Goal: Find specific fact: Find specific fact

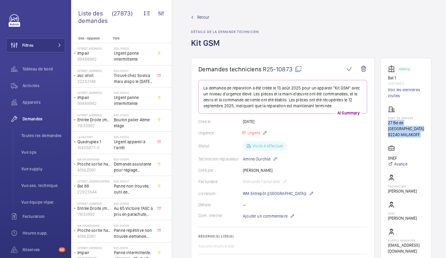
drag, startPoint x: 387, startPoint y: 121, endPoint x: 415, endPoint y: 143, distance: 36.3
click at [415, 143] on wm-front-card "Working Bat 1 15911963 Voir les dernières visites Fort de vanves 27 Bd de Stali…" at bounding box center [406, 159] width 51 height 203
copy wm-front-card-body "27 Bd de Stalingrad 92240 MALAKOFF"
click at [297, 68] on mat-icon at bounding box center [298, 68] width 7 height 7
copy wm-front-card-body "27 Bd de Stalingrad 92240 MALAKOFF"
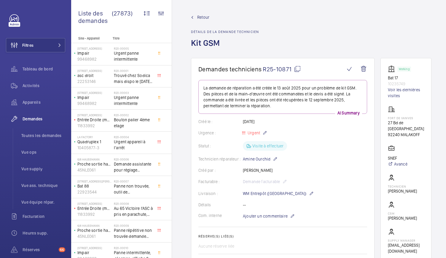
click at [298, 70] on mat-icon at bounding box center [297, 68] width 7 height 7
drag, startPoint x: 387, startPoint y: 76, endPoint x: 413, endPoint y: 83, distance: 26.7
click at [413, 83] on wm-front-card "Working Bat 17 10235749 Voir les dernières visites Fort de vanves 27 Bd de Stal…" at bounding box center [406, 159] width 51 height 203
copy div "Bat 17 10235749"
click at [299, 70] on mat-icon at bounding box center [298, 68] width 7 height 7
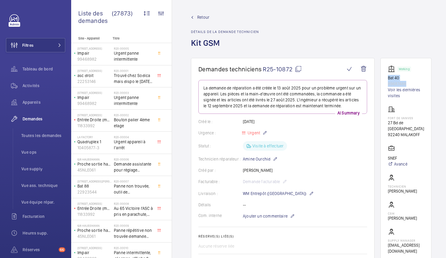
drag, startPoint x: 390, startPoint y: 78, endPoint x: 414, endPoint y: 83, distance: 24.6
click at [414, 83] on wm-front-card "Working Bat 40 89687488 Voir les dernières visites Fort de vanves 27 Bd de [GEO…" at bounding box center [406, 159] width 51 height 203
copy div "Bat 40 89687488"
drag, startPoint x: 389, startPoint y: 77, endPoint x: 412, endPoint y: 81, distance: 23.2
click at [412, 81] on wm-front-card "Working Bat 1 15911963 Voir les dernières visites Fort de vanves 27 Bd de [GEOG…" at bounding box center [406, 159] width 51 height 203
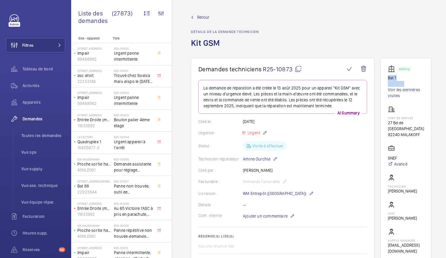
copy div "Bat 1 15911963"
